Goal: Information Seeking & Learning: Compare options

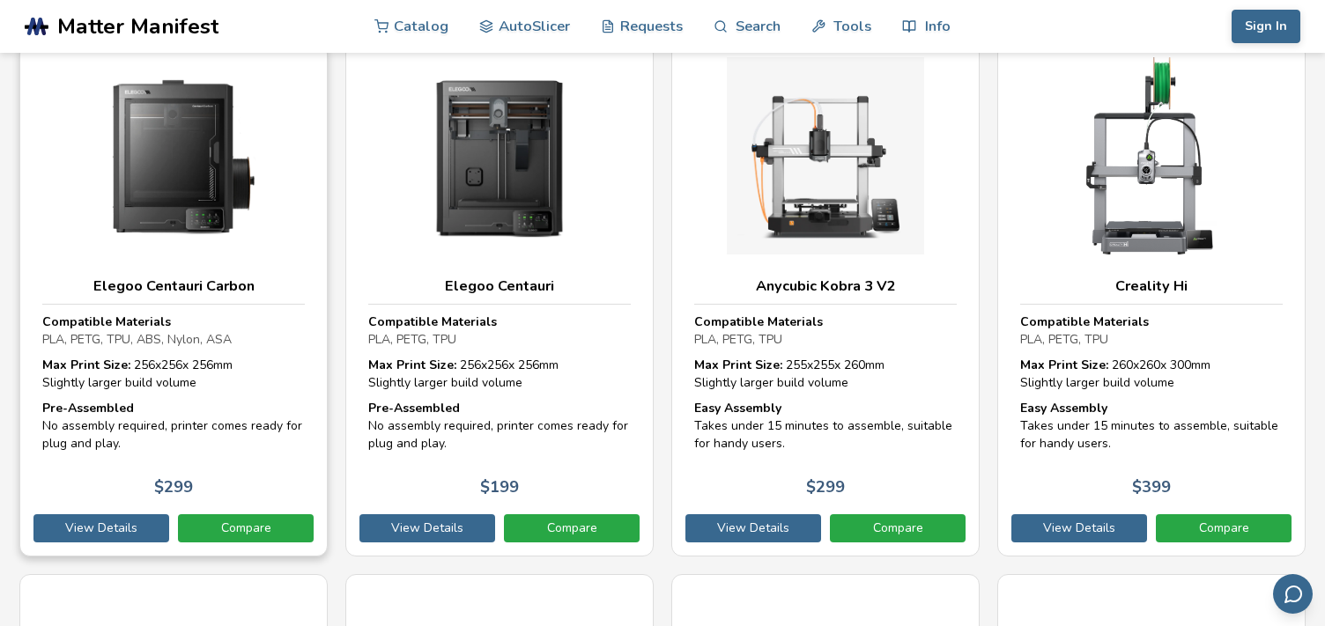
scroll to position [529, 0]
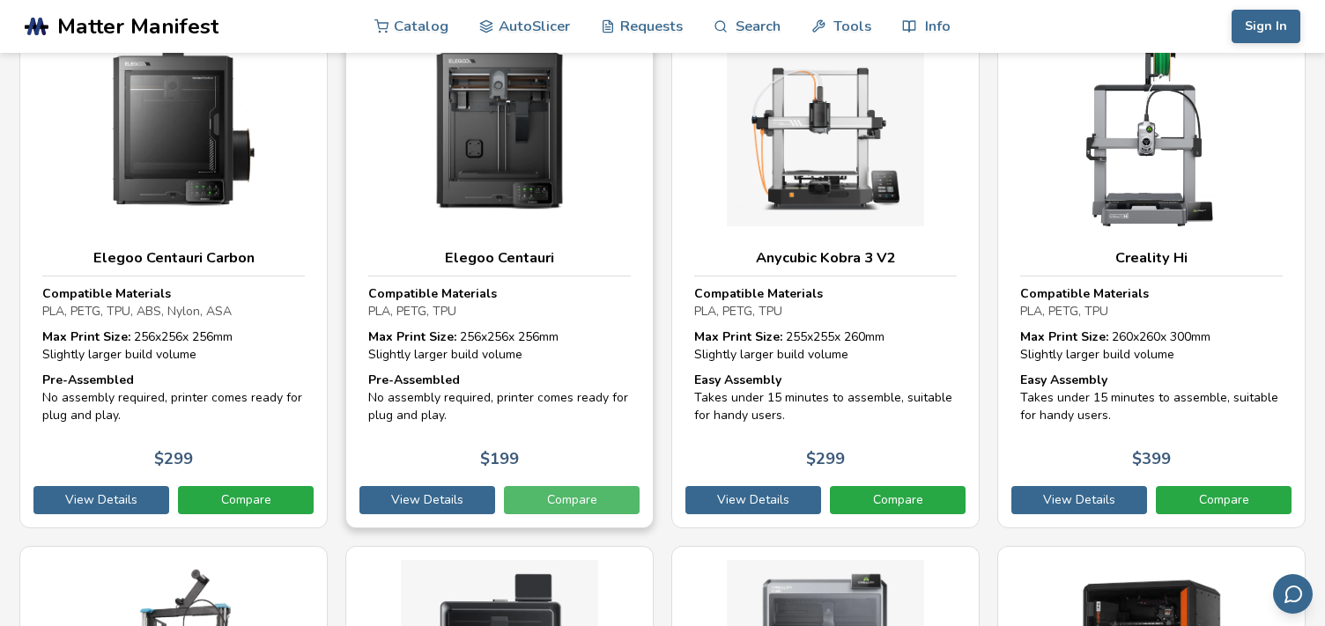
click at [584, 488] on link "Compare" at bounding box center [572, 500] width 136 height 28
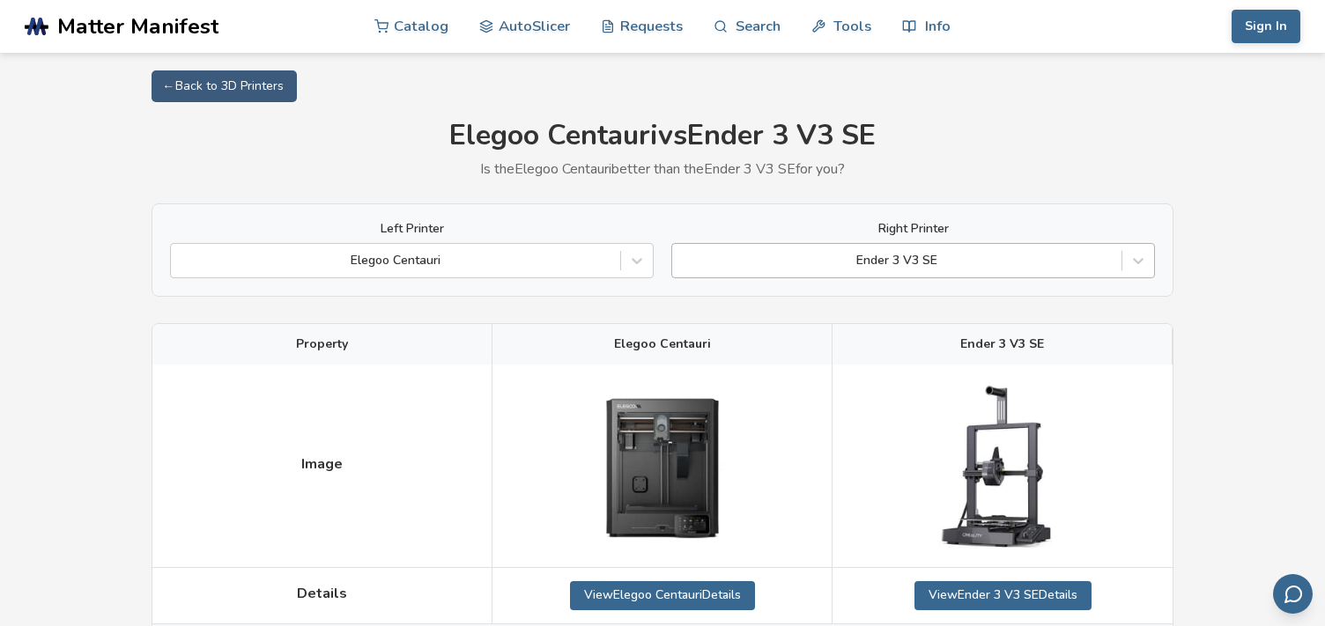
click at [1115, 255] on div "Ender 3 V3 SE" at bounding box center [896, 260] width 449 height 25
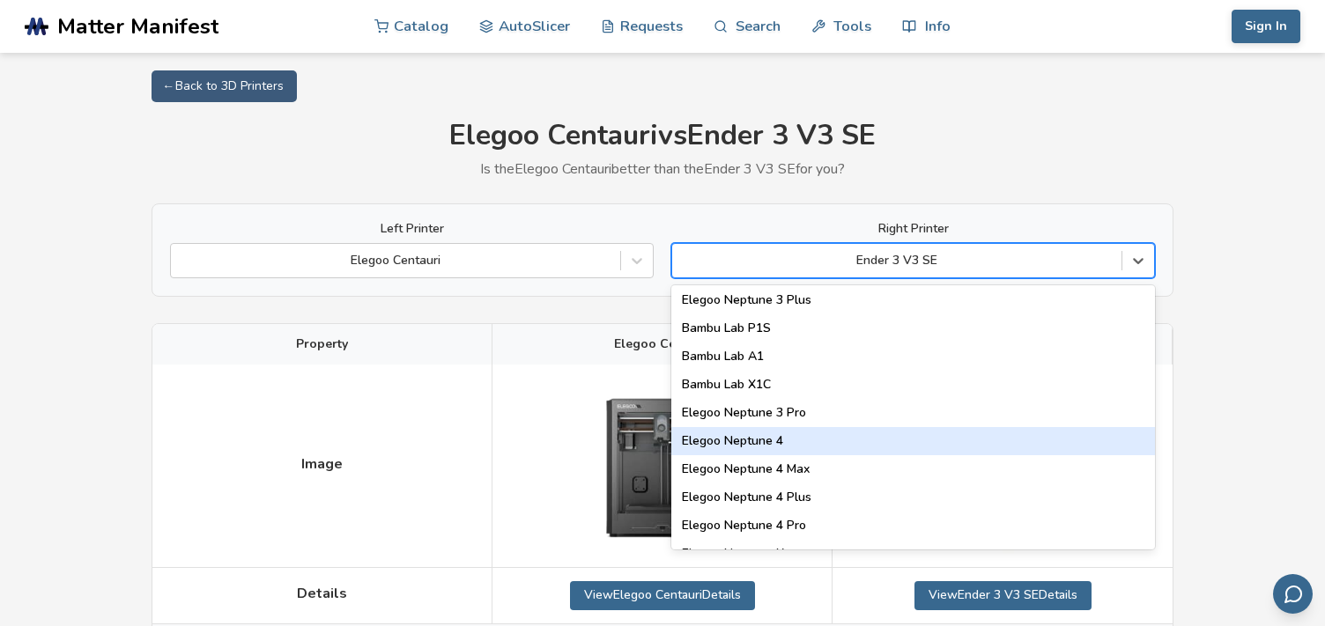
scroll to position [1233, 0]
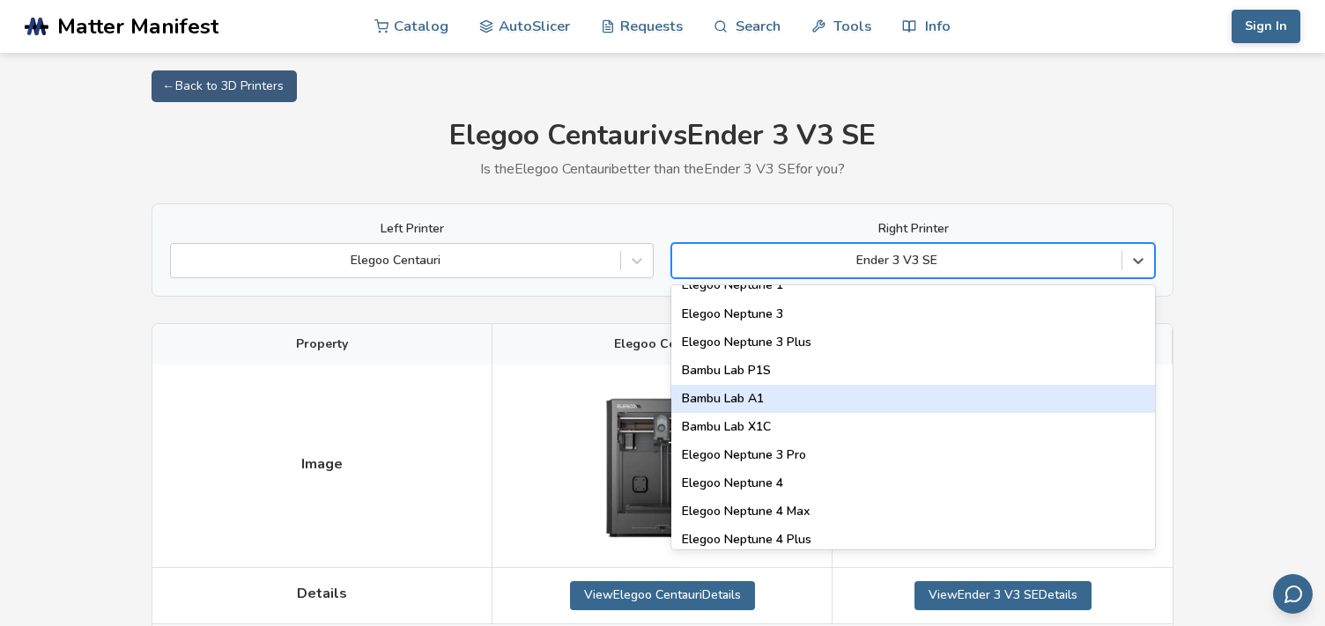
click at [1017, 389] on div "Bambu Lab A1" at bounding box center [913, 399] width 484 height 28
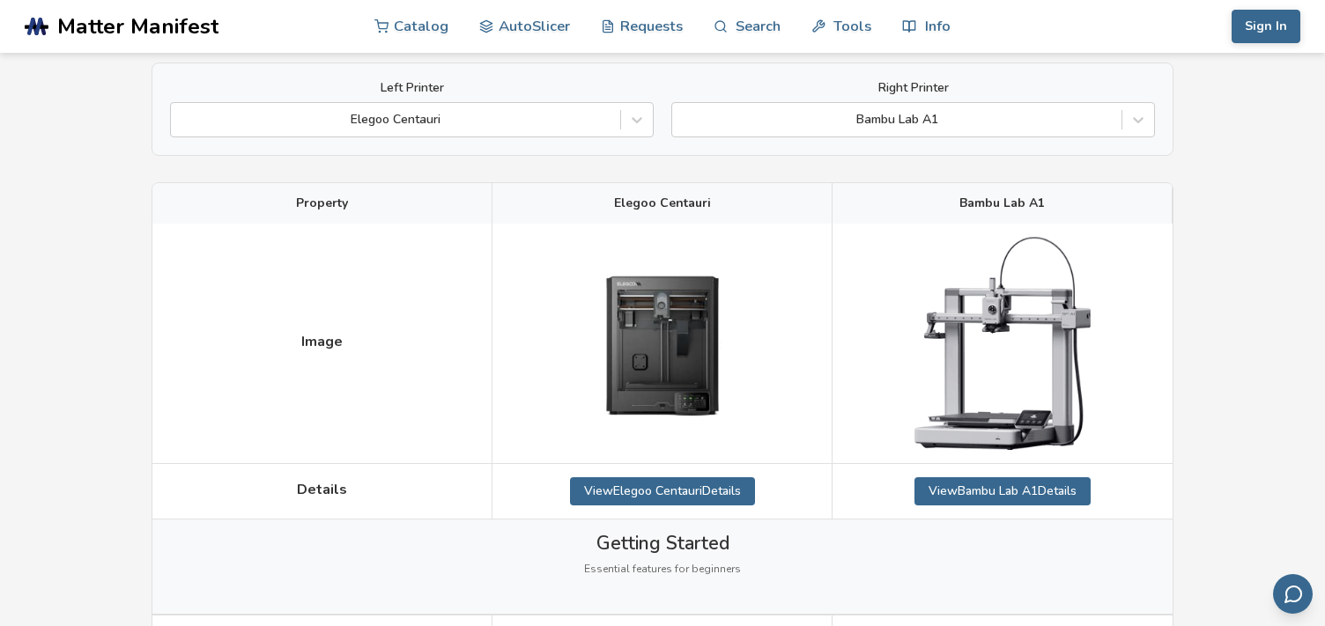
scroll to position [176, 0]
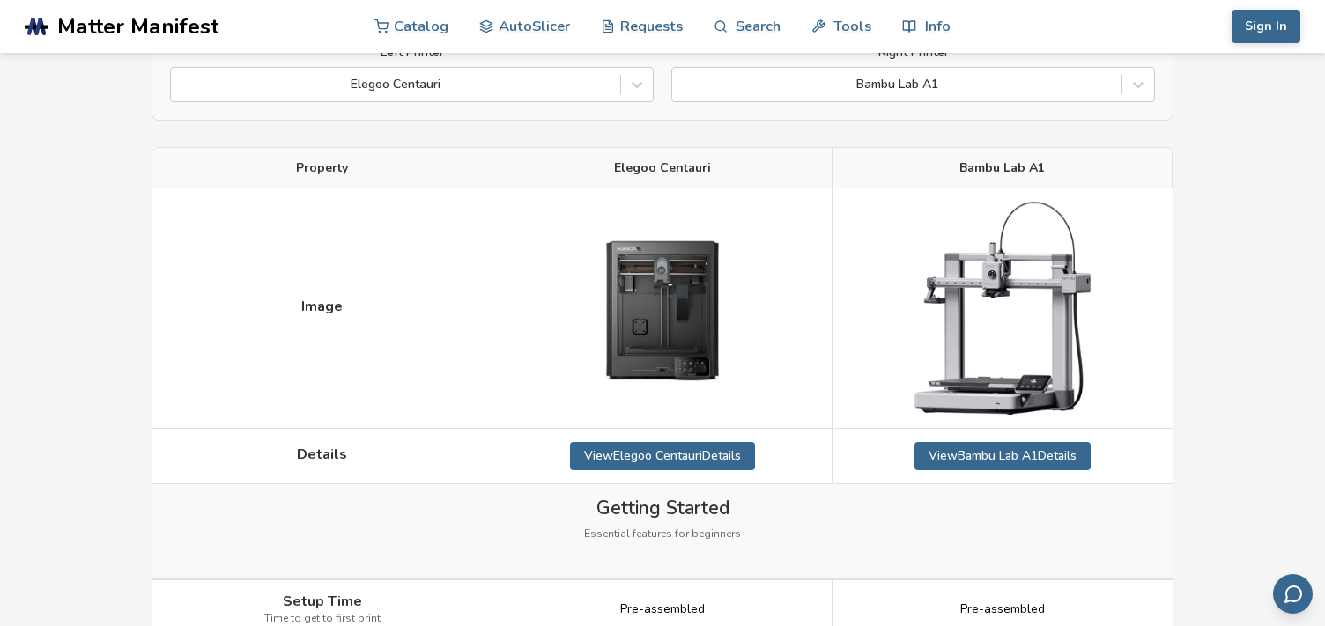
click at [677, 168] on span "Elegoo Centauri" at bounding box center [662, 168] width 97 height 14
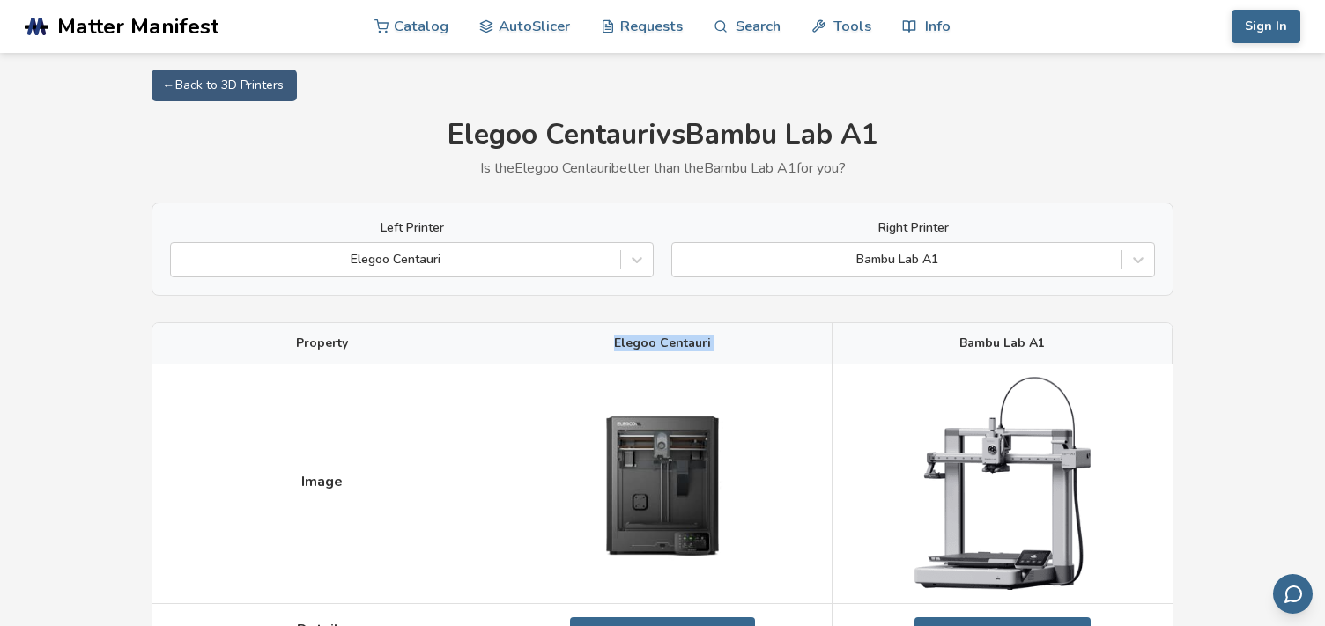
scroll to position [0, 0]
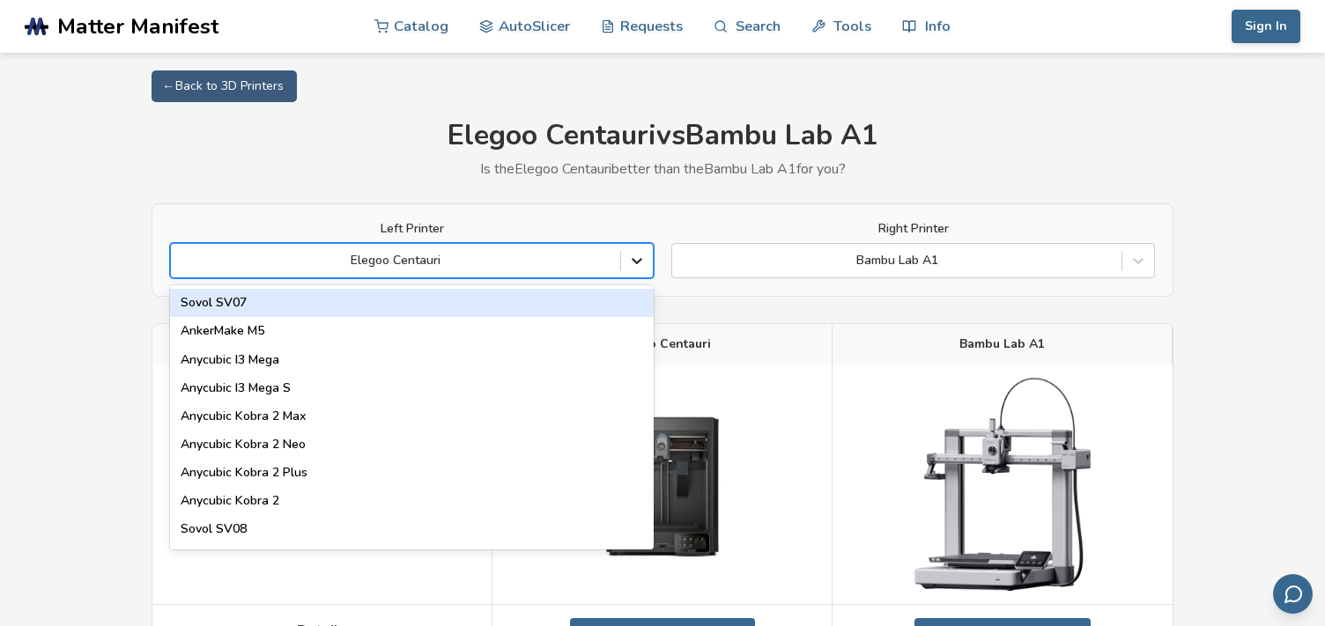
click at [647, 260] on div at bounding box center [637, 261] width 32 height 32
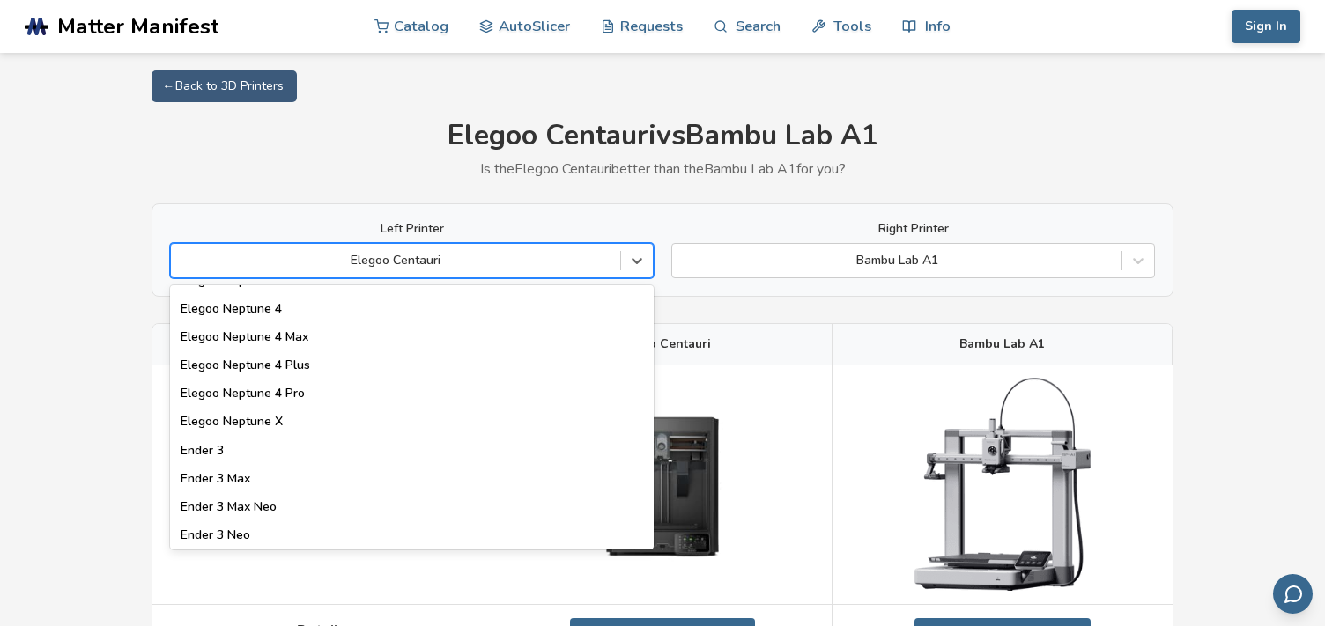
scroll to position [1409, 0]
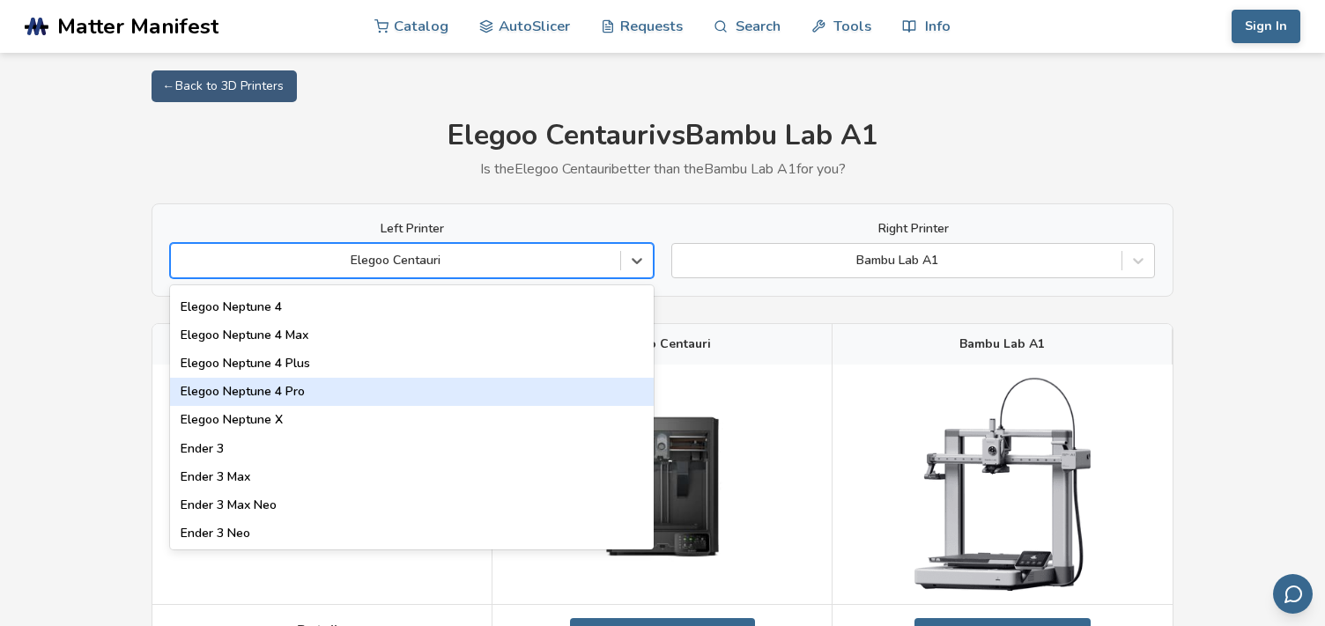
click at [409, 399] on div "Elegoo Neptune 4 Pro" at bounding box center [412, 392] width 484 height 28
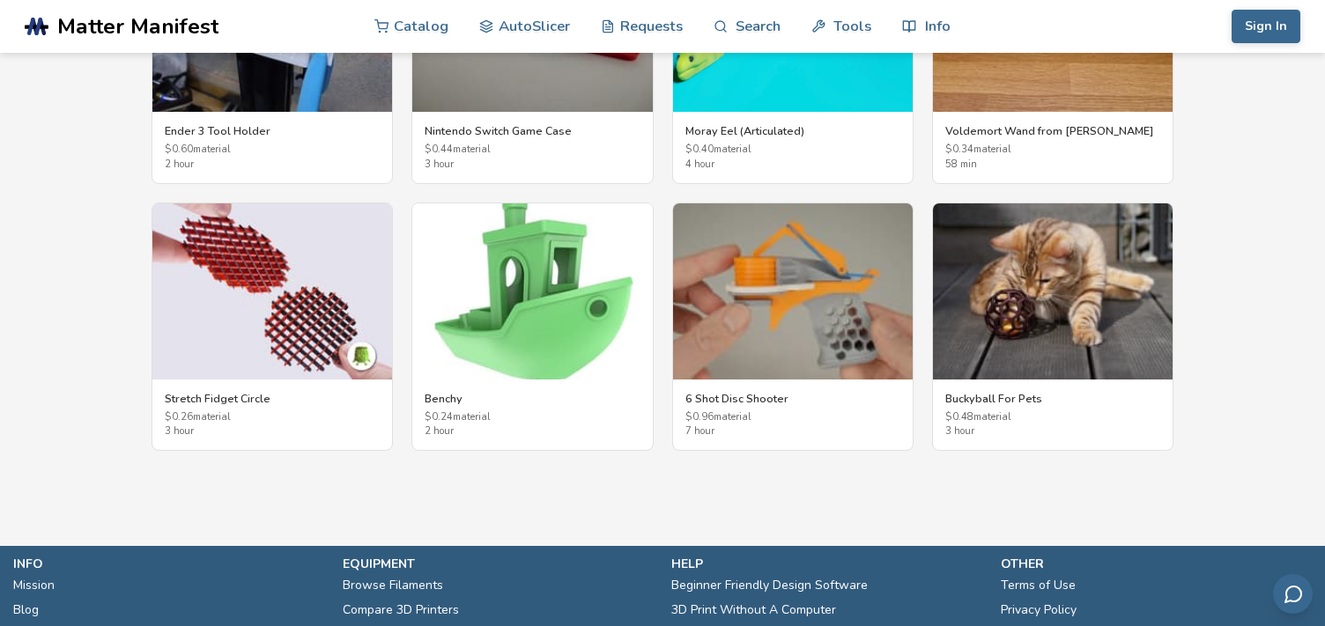
scroll to position [3543, 0]
